Goal: Find specific page/section: Find specific page/section

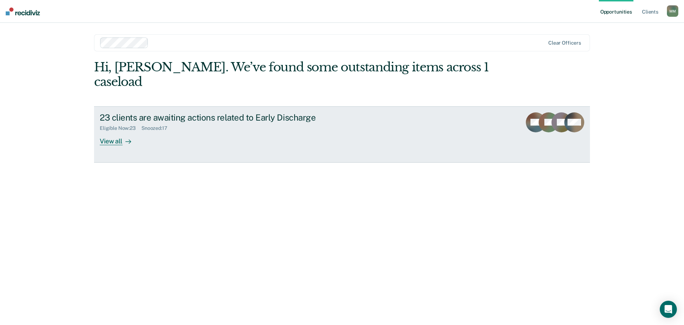
click at [109, 131] on div "View all" at bounding box center [120, 138] width 40 height 14
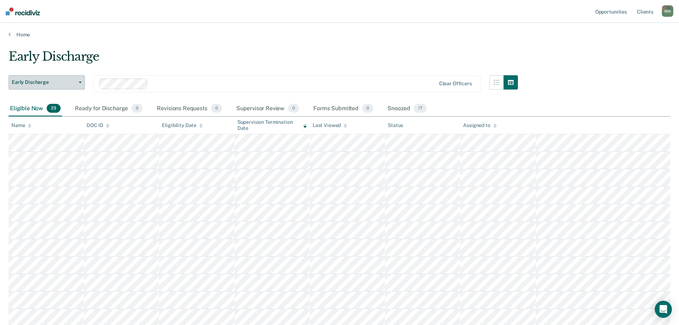
click at [79, 85] on button "Early Discharge" at bounding box center [47, 82] width 76 height 14
click at [60, 94] on div "Early Discharge" at bounding box center [42, 96] width 57 height 11
click at [645, 9] on link "Client s" at bounding box center [644, 11] width 19 height 23
